Goal: Information Seeking & Learning: Get advice/opinions

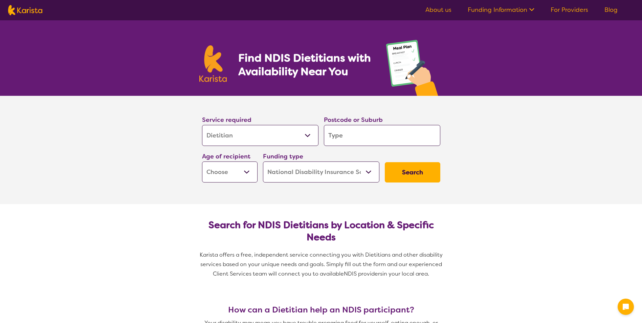
select select "Dietitian"
select select "NDIS"
select select "Dietitian"
select select "NDIS"
click at [357, 137] on input "search" at bounding box center [382, 135] width 116 height 21
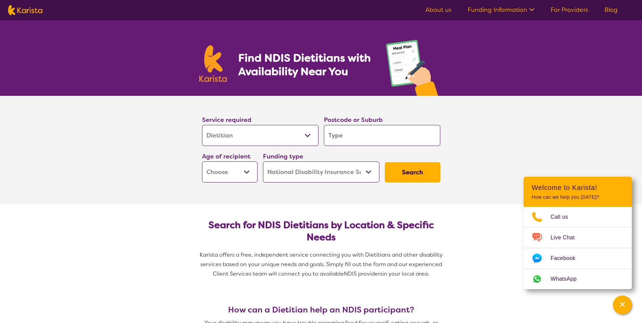
type input "4"
type input "45"
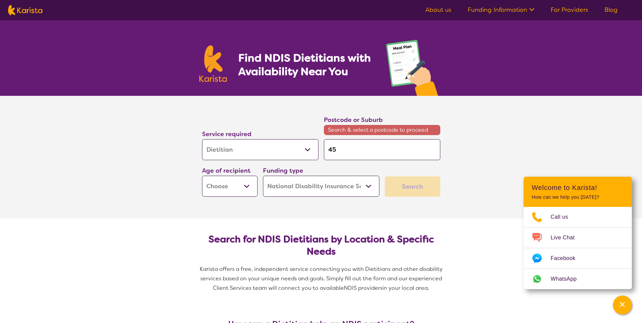
type input "450"
type input "4508"
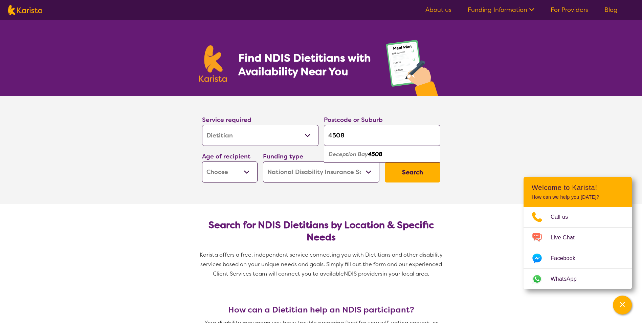
type input "4508"
click at [356, 156] on em "Deception Bay" at bounding box center [347, 154] width 39 height 7
click at [247, 171] on select "Early Childhood - 0 to 9 Child - 10 to 11 Adolescent - 12 to 17 Adult - 18 to 6…" at bounding box center [229, 171] width 55 height 21
select select "AD"
click at [202, 161] on select "Early Childhood - 0 to 9 Child - 10 to 11 Adolescent - 12 to 17 Adult - 18 to 6…" at bounding box center [229, 171] width 55 height 21
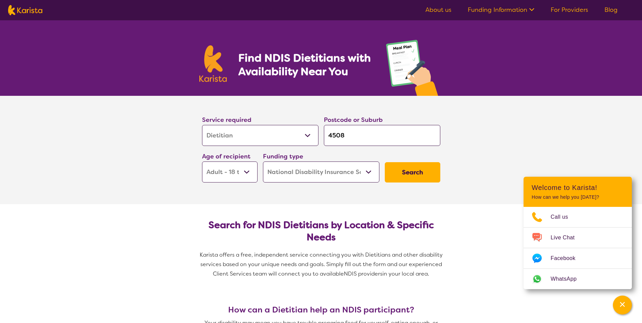
select select "AD"
click at [422, 170] on button "Search" at bounding box center [412, 172] width 55 height 20
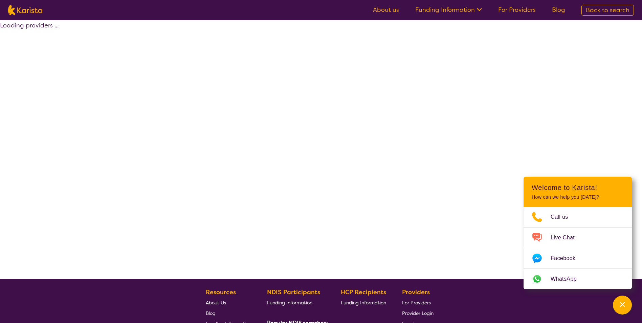
select select "by_score"
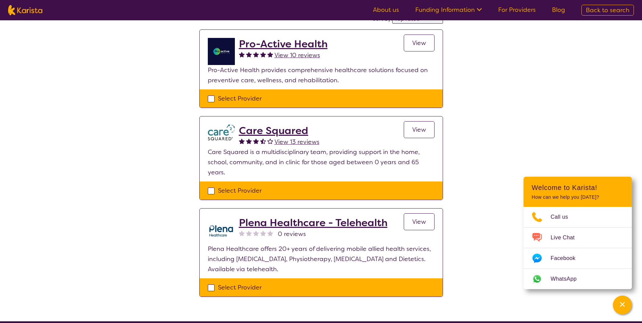
scroll to position [68, 0]
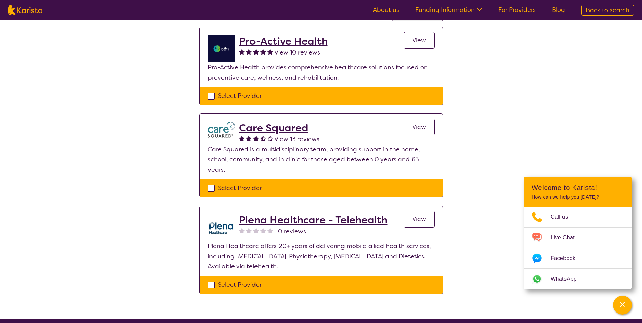
click at [289, 125] on h2 "Care Squared" at bounding box center [279, 128] width 81 height 12
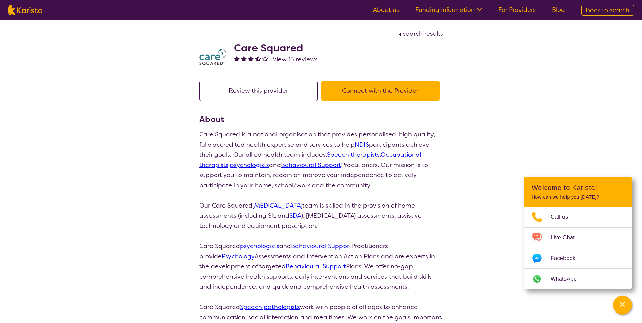
click at [298, 57] on span "View 13 reviews" at bounding box center [295, 59] width 45 height 8
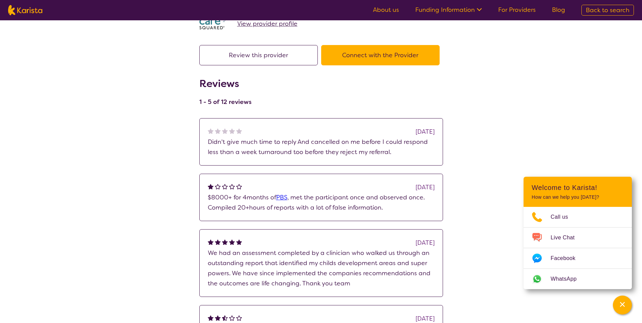
scroll to position [34, 0]
